Goal: Task Accomplishment & Management: Use online tool/utility

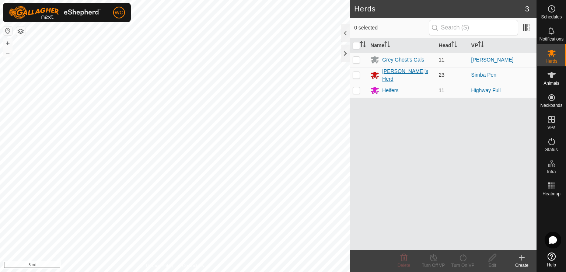
click at [400, 75] on div "[PERSON_NAME]'s Herd" at bounding box center [407, 74] width 50 height 15
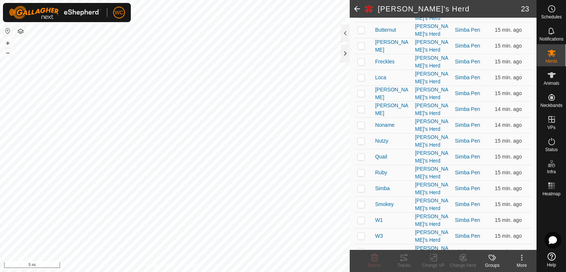
scroll to position [198, 0]
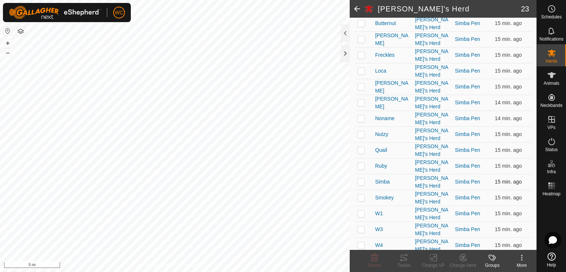
click at [360, 179] on p-checkbox at bounding box center [360, 182] width 7 height 6
checkbox input "true"
click at [432, 262] on div "Change VP" at bounding box center [432, 265] width 29 height 7
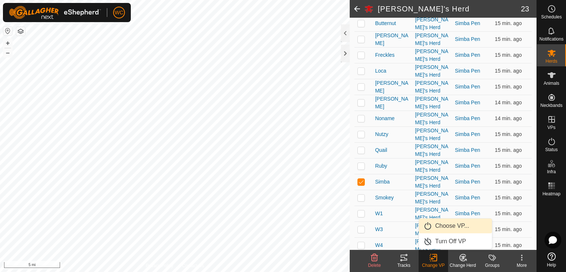
click at [445, 225] on link "Choose VP..." at bounding box center [455, 225] width 73 height 15
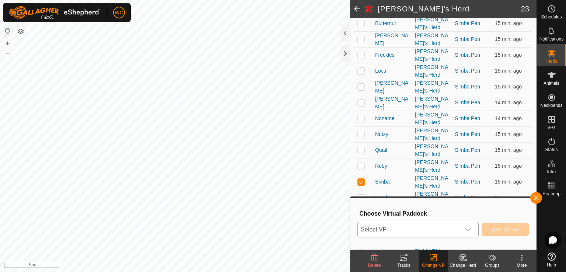
click at [425, 229] on span "Select VP" at bounding box center [409, 229] width 103 height 15
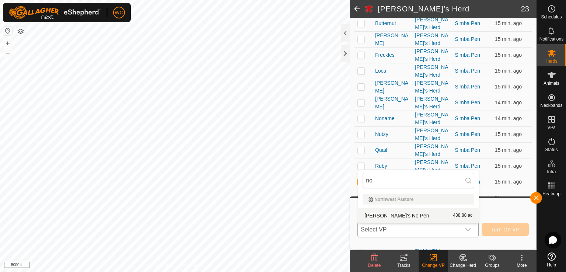
type input "no"
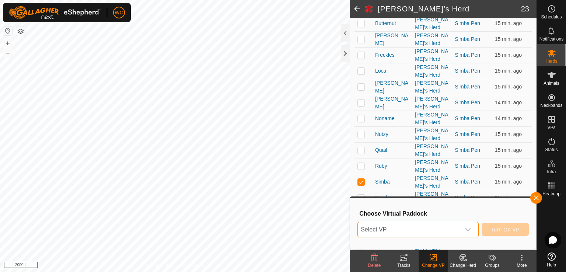
click at [375, 226] on span "Select VP" at bounding box center [409, 229] width 103 height 15
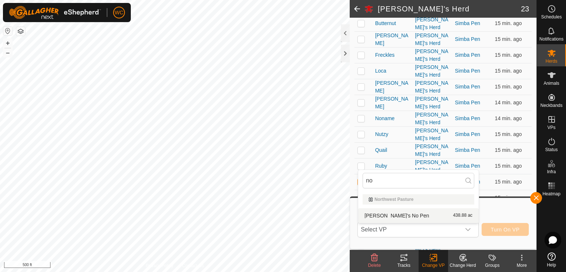
click at [391, 213] on li "[PERSON_NAME]'s No Pen 438.88 ac" at bounding box center [418, 215] width 120 height 15
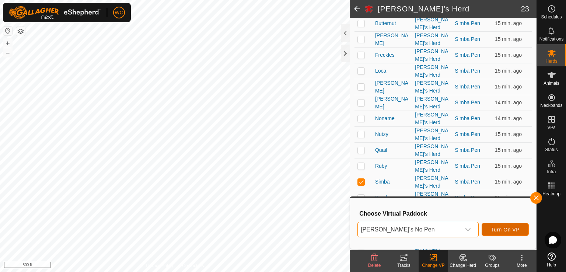
click at [500, 230] on span "Turn On VP" at bounding box center [505, 229] width 29 height 6
